Goal: Answer question/provide support: Share knowledge or assist other users

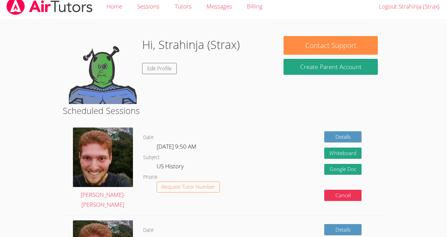
scroll to position [10, 0]
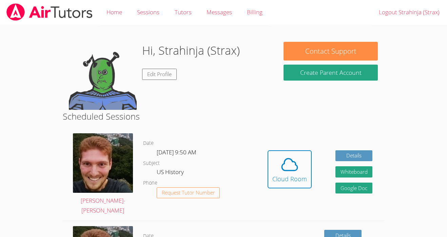
scroll to position [10, 0]
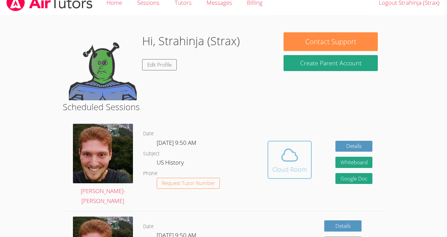
click at [290, 151] on icon at bounding box center [289, 154] width 19 height 19
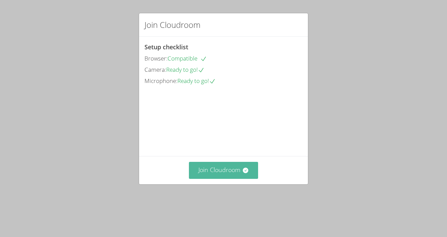
click at [237, 178] on button "Join Cloudroom" at bounding box center [224, 170] width 70 height 17
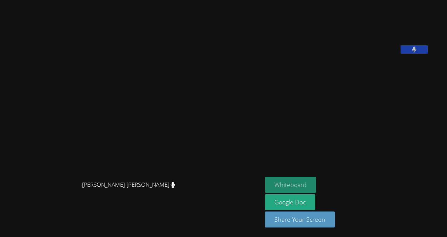
click at [315, 184] on button "Whiteboard" at bounding box center [290, 184] width 51 height 16
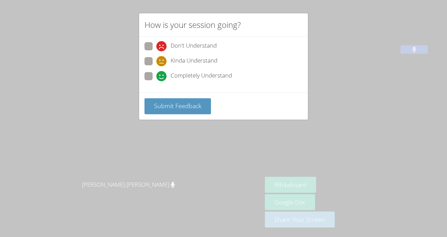
click at [179, 131] on div "How is your session going? Don't Understand Kinda Understand Completely Underst…" at bounding box center [223, 118] width 447 height 237
click at [154, 77] on label "Completely Understand" at bounding box center [189, 76] width 88 height 9
click at [156, 77] on input "Completely Understand" at bounding box center [159, 75] width 6 height 6
radio input "true"
click at [200, 111] on button "Submit Feedback" at bounding box center [178, 106] width 67 height 16
